Goal: Information Seeking & Learning: Learn about a topic

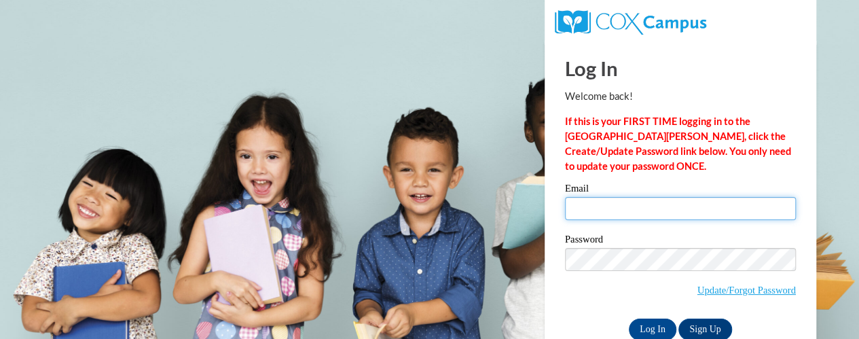
click at [597, 209] on input "Email" at bounding box center [680, 208] width 231 height 23
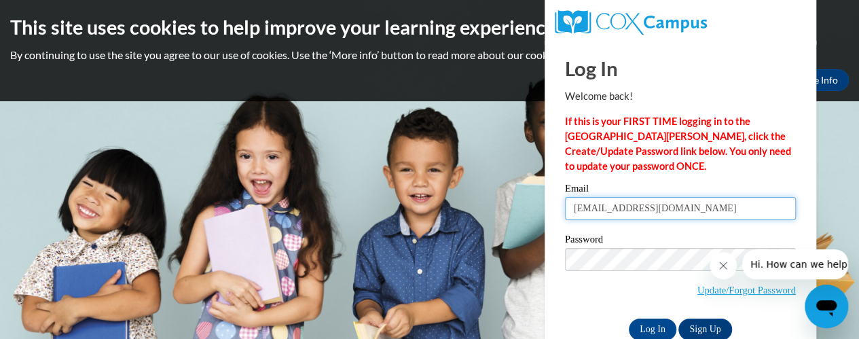
type input "llindsey@kippatl.org"
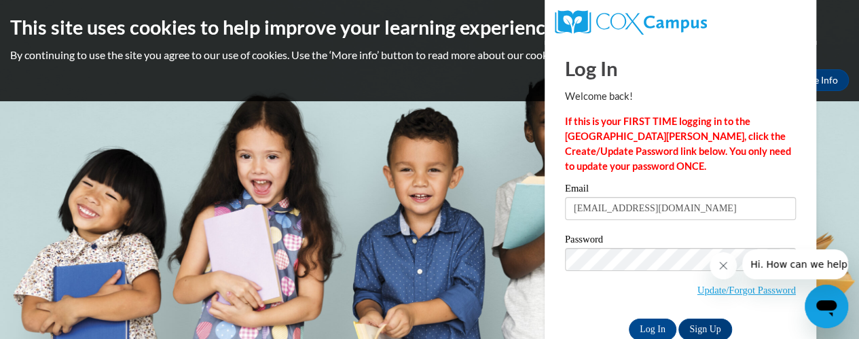
click at [730, 266] on button "Close message from company" at bounding box center [722, 265] width 27 height 27
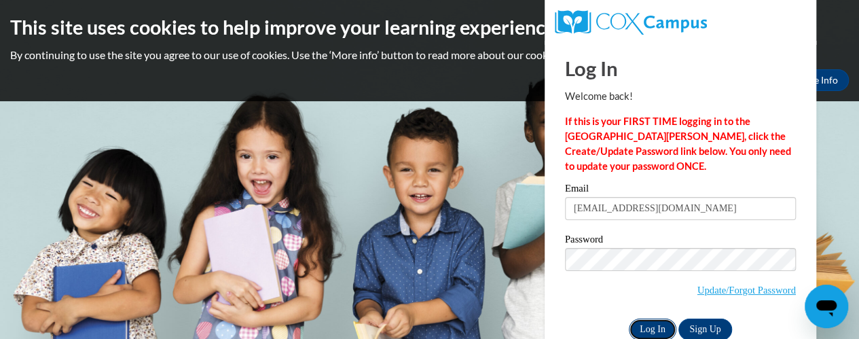
click at [662, 327] on input "Log In" at bounding box center [652, 329] width 48 height 22
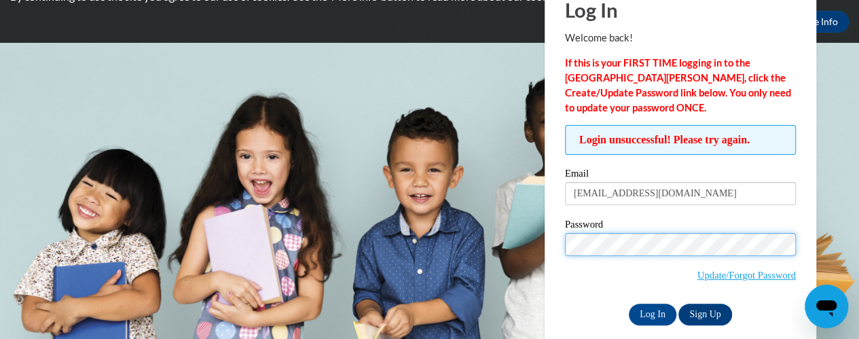
scroll to position [73, 0]
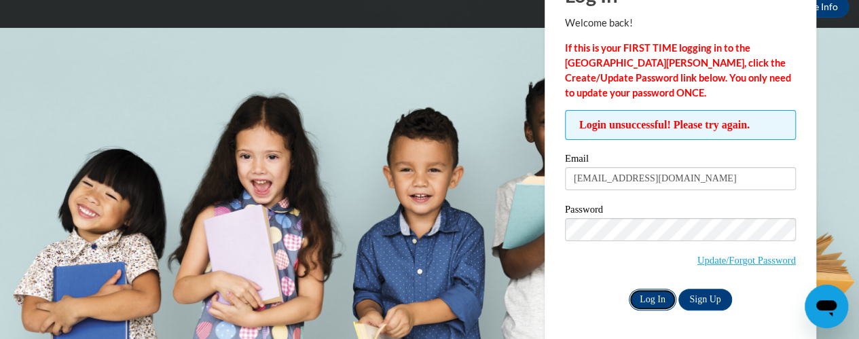
click at [639, 304] on input "Log In" at bounding box center [652, 299] width 48 height 22
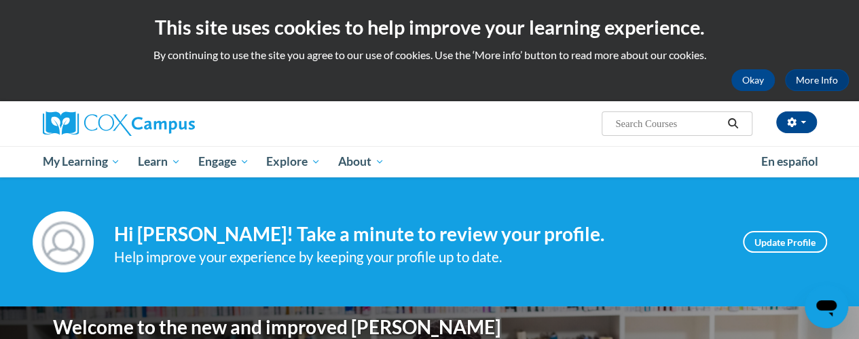
click at [659, 120] on input "Search..." at bounding box center [668, 123] width 109 height 16
type input "fluency"
click at [730, 124] on icon "Search" at bounding box center [732, 123] width 12 height 10
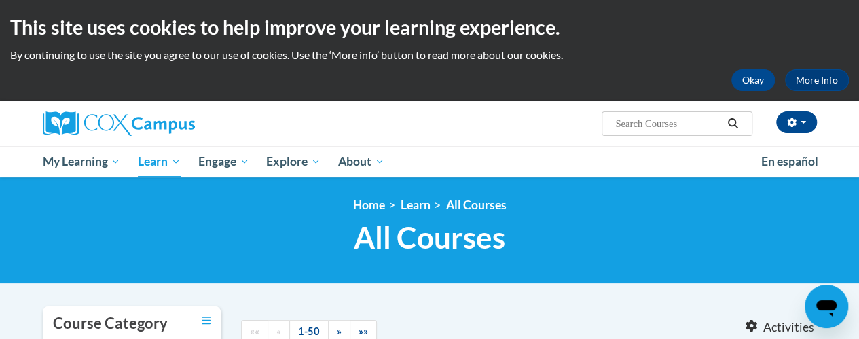
type input "fluency"
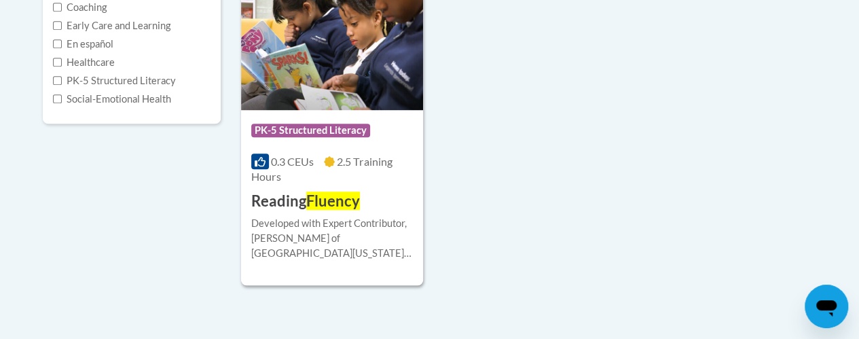
scroll to position [377, 0]
click at [339, 98] on img at bounding box center [332, 40] width 182 height 138
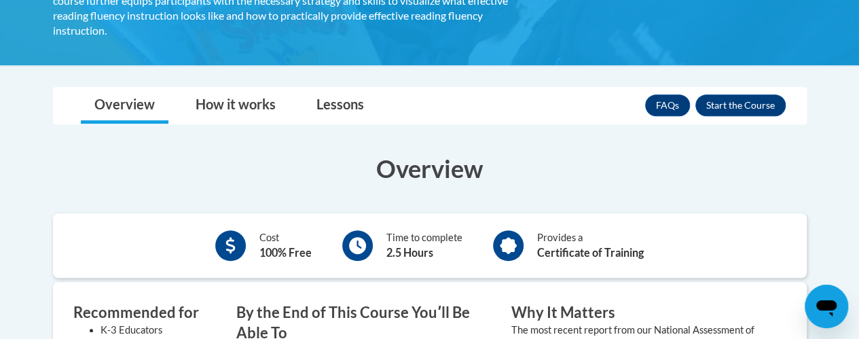
scroll to position [353, 0]
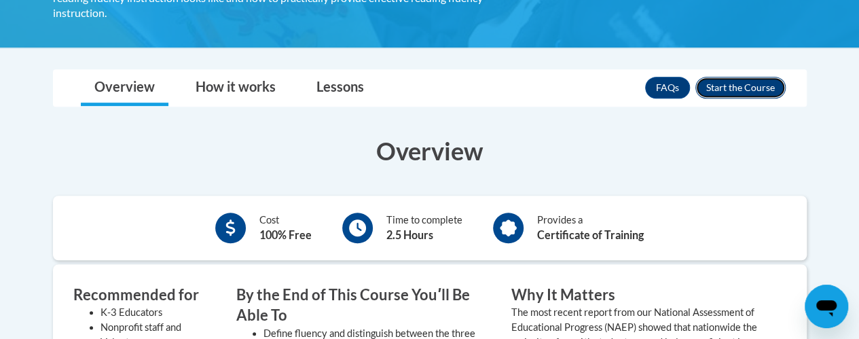
click at [757, 78] on button "Enroll" at bounding box center [740, 88] width 90 height 22
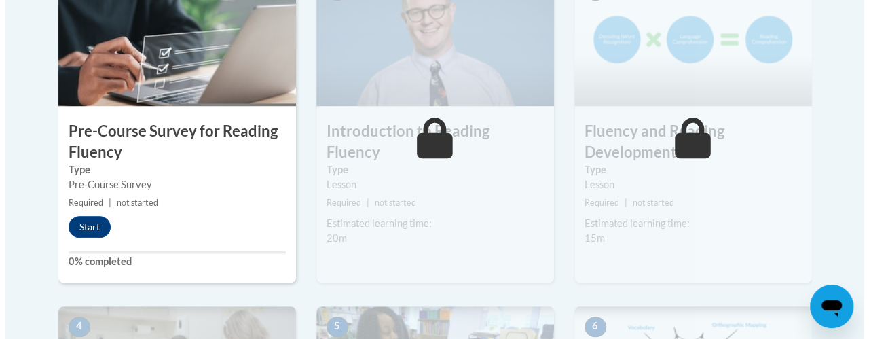
scroll to position [513, 0]
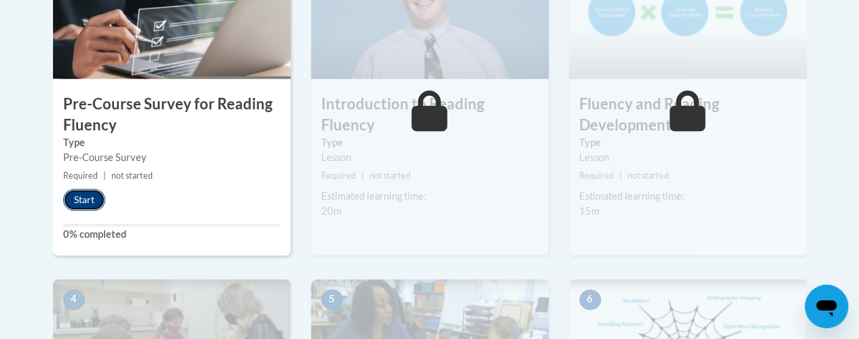
click at [82, 198] on button "Start" at bounding box center [84, 200] width 42 height 22
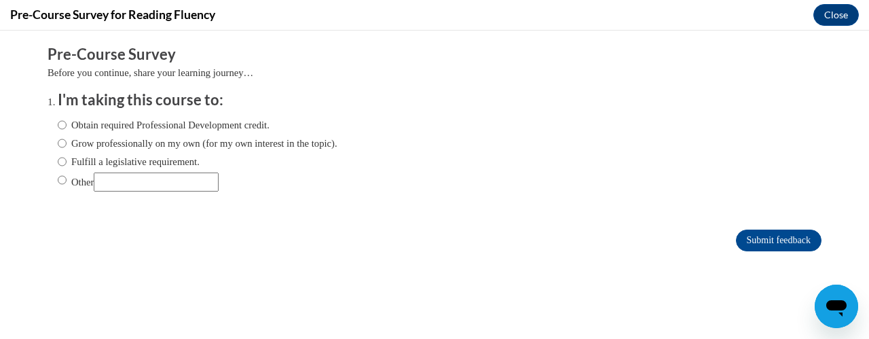
scroll to position [0, 0]
click at [58, 128] on input "Obtain required Professional Development credit." at bounding box center [62, 124] width 9 height 15
radio input "true"
click at [788, 234] on input "Submit feedback" at bounding box center [779, 240] width 86 height 22
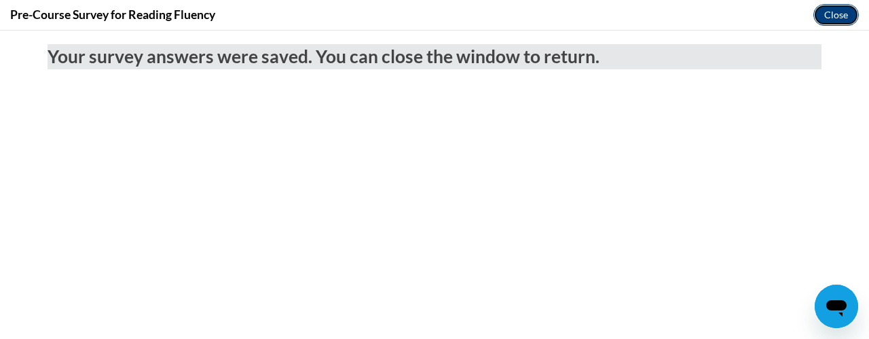
click at [823, 18] on button "Close" at bounding box center [835, 15] width 45 height 22
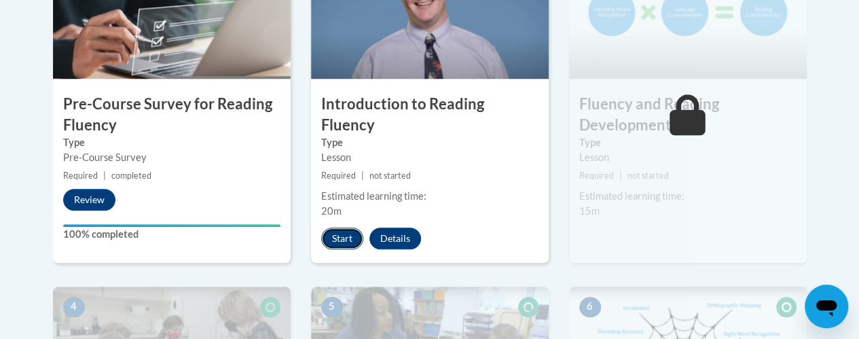
click at [343, 227] on button "Start" at bounding box center [342, 238] width 42 height 22
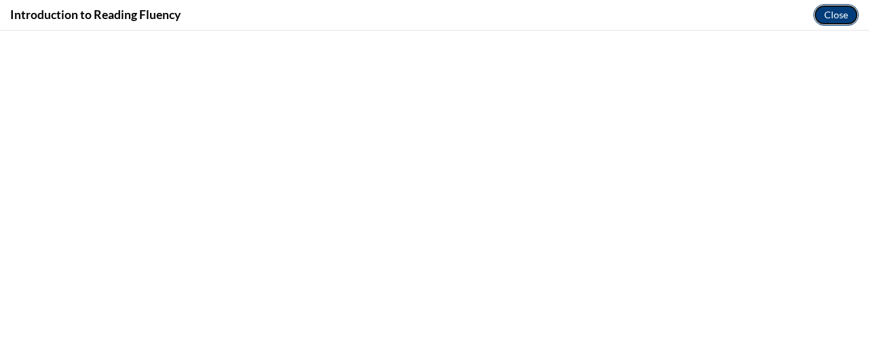
click at [829, 18] on button "Close" at bounding box center [835, 15] width 45 height 22
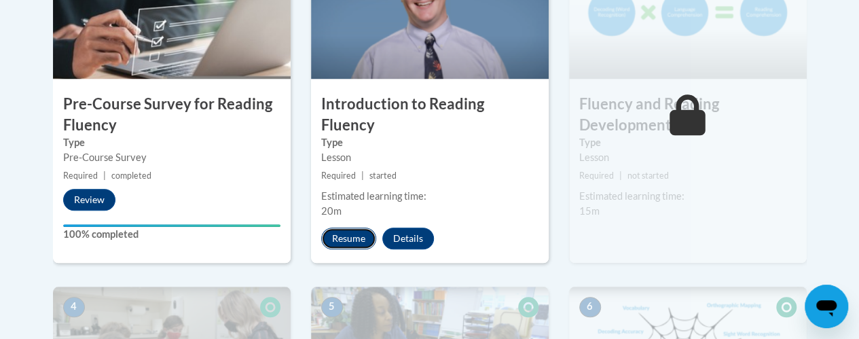
click at [357, 227] on button "Resume" at bounding box center [348, 238] width 55 height 22
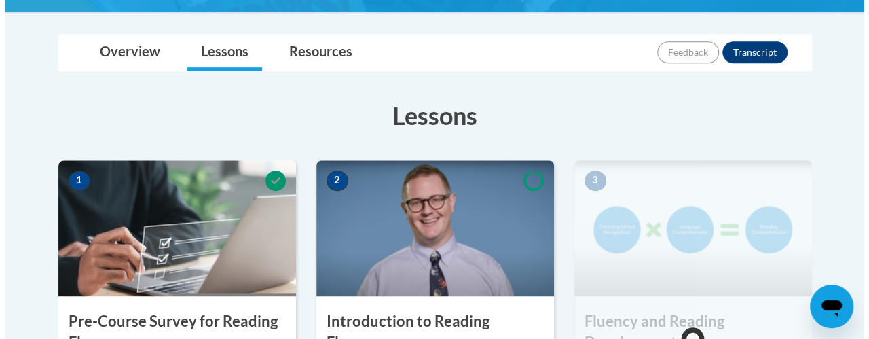
scroll to position [592, 0]
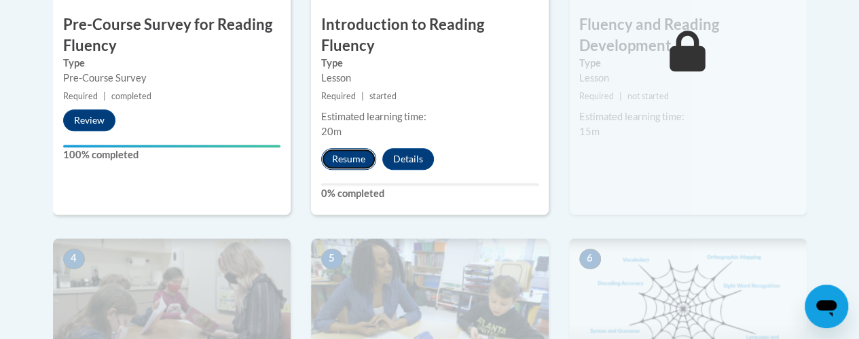
click at [347, 148] on button "Resume" at bounding box center [348, 159] width 55 height 22
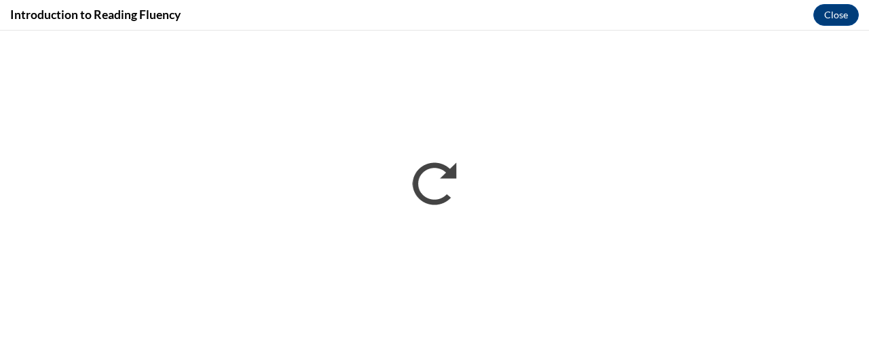
scroll to position [0, 0]
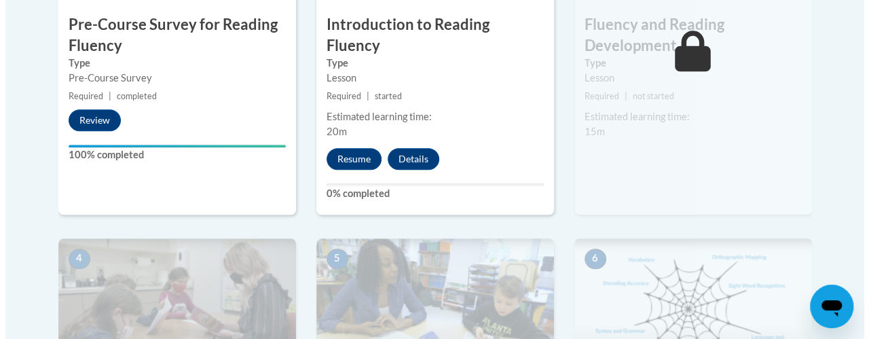
scroll to position [504, 0]
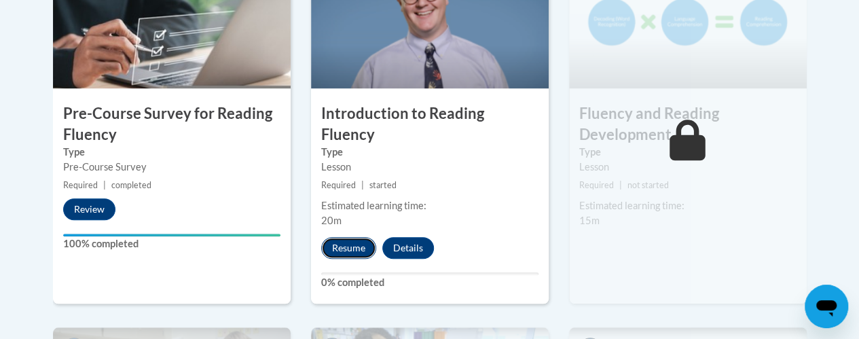
click at [358, 237] on button "Resume" at bounding box center [348, 248] width 55 height 22
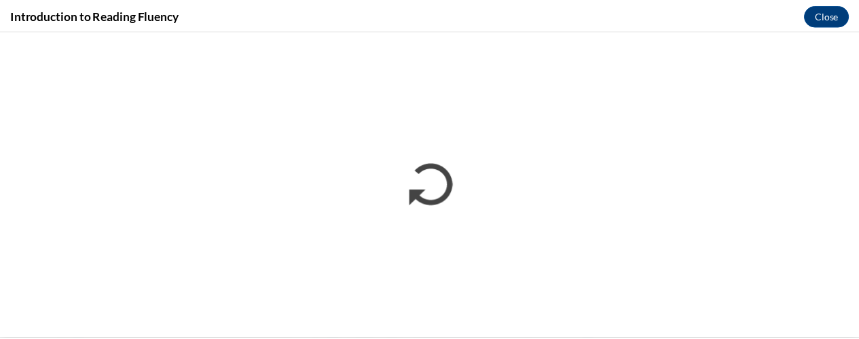
scroll to position [0, 0]
